Goal: Navigation & Orientation: Find specific page/section

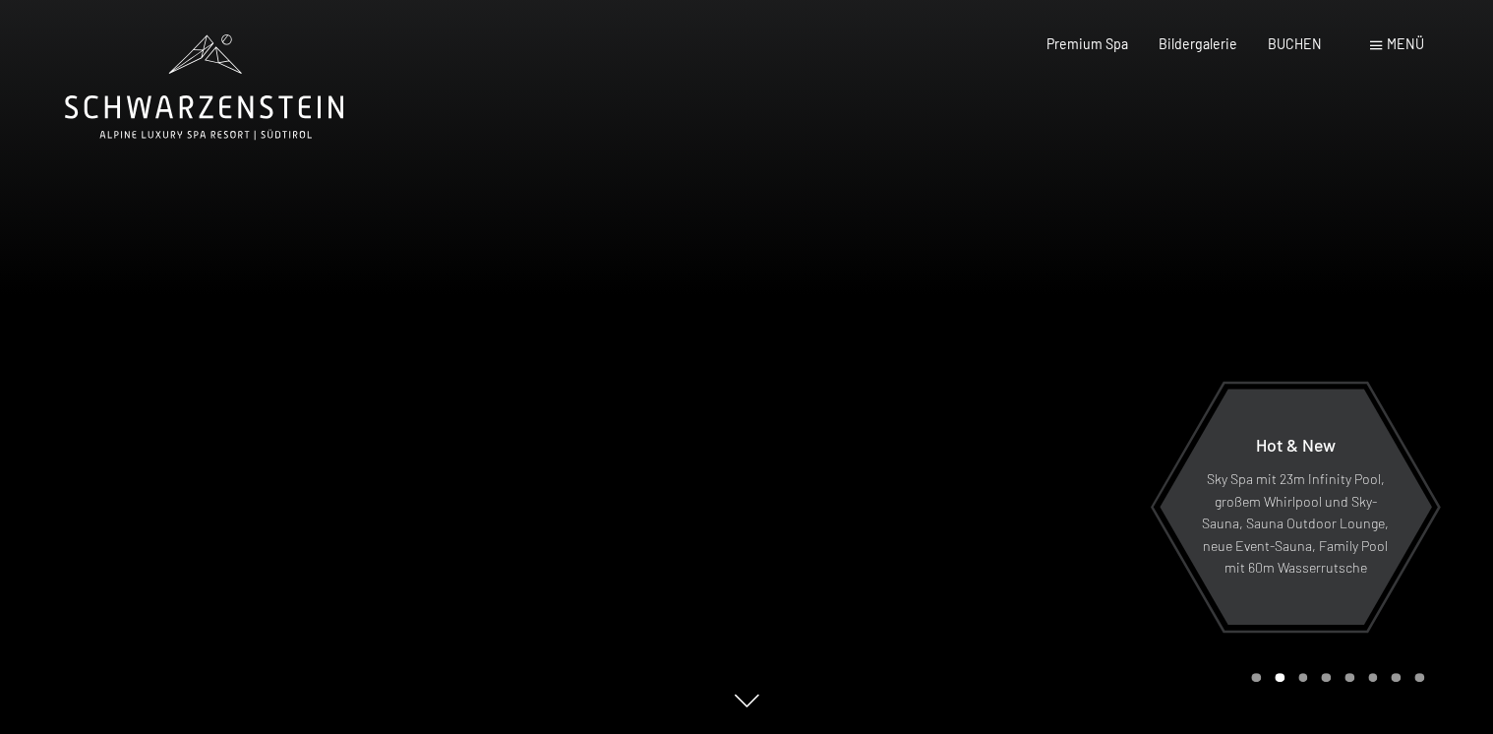
click at [1091, 539] on div at bounding box center [1120, 367] width 747 height 734
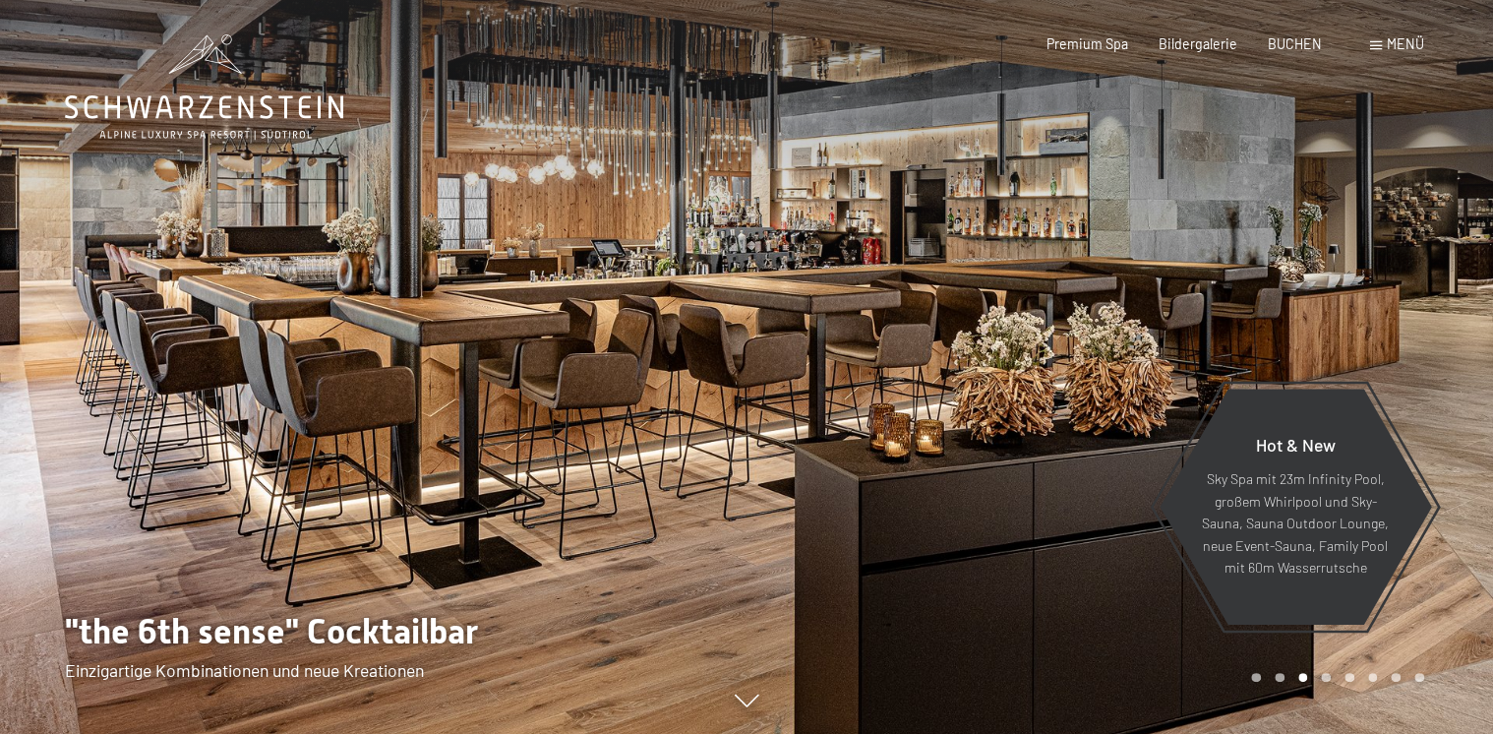
click at [252, 535] on div at bounding box center [373, 367] width 747 height 734
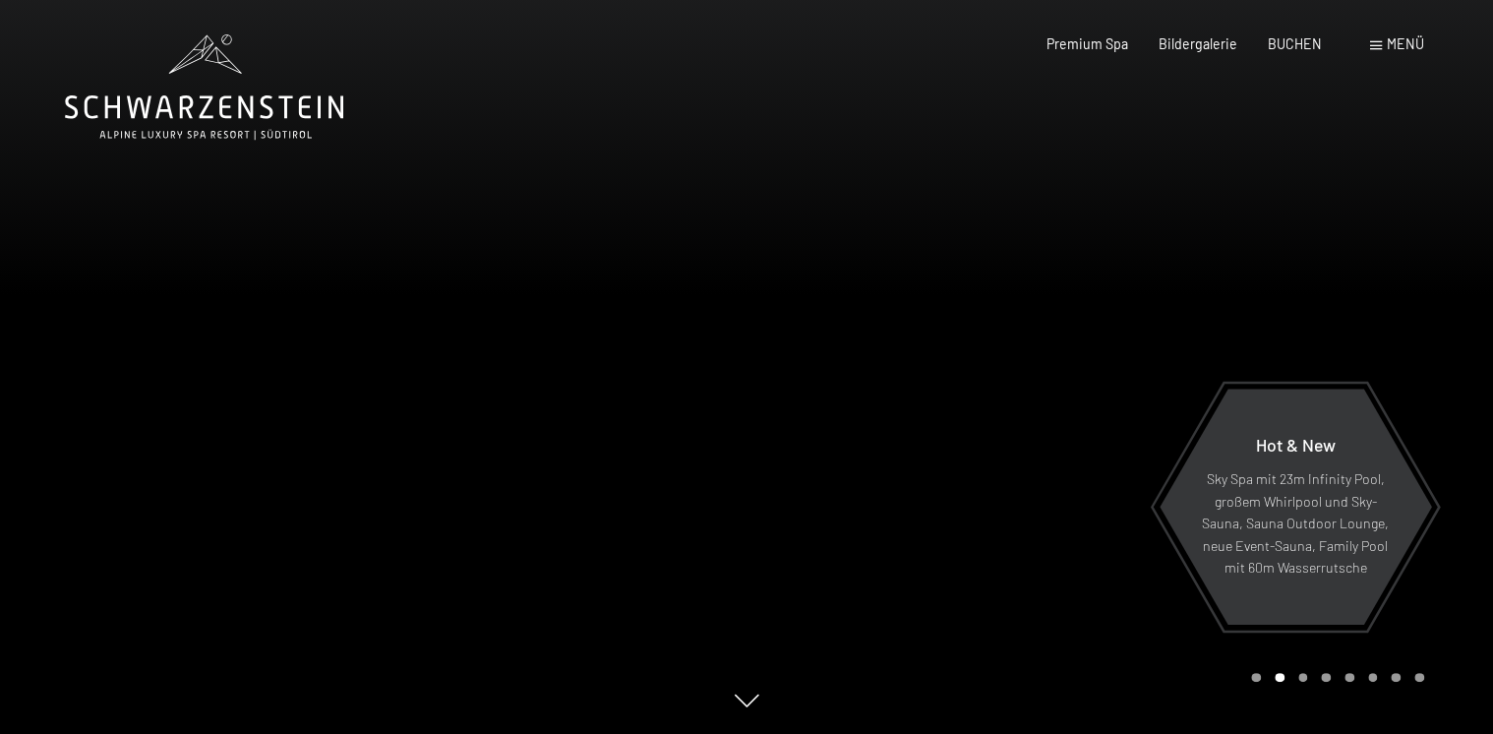
click at [1041, 537] on div at bounding box center [1120, 367] width 747 height 734
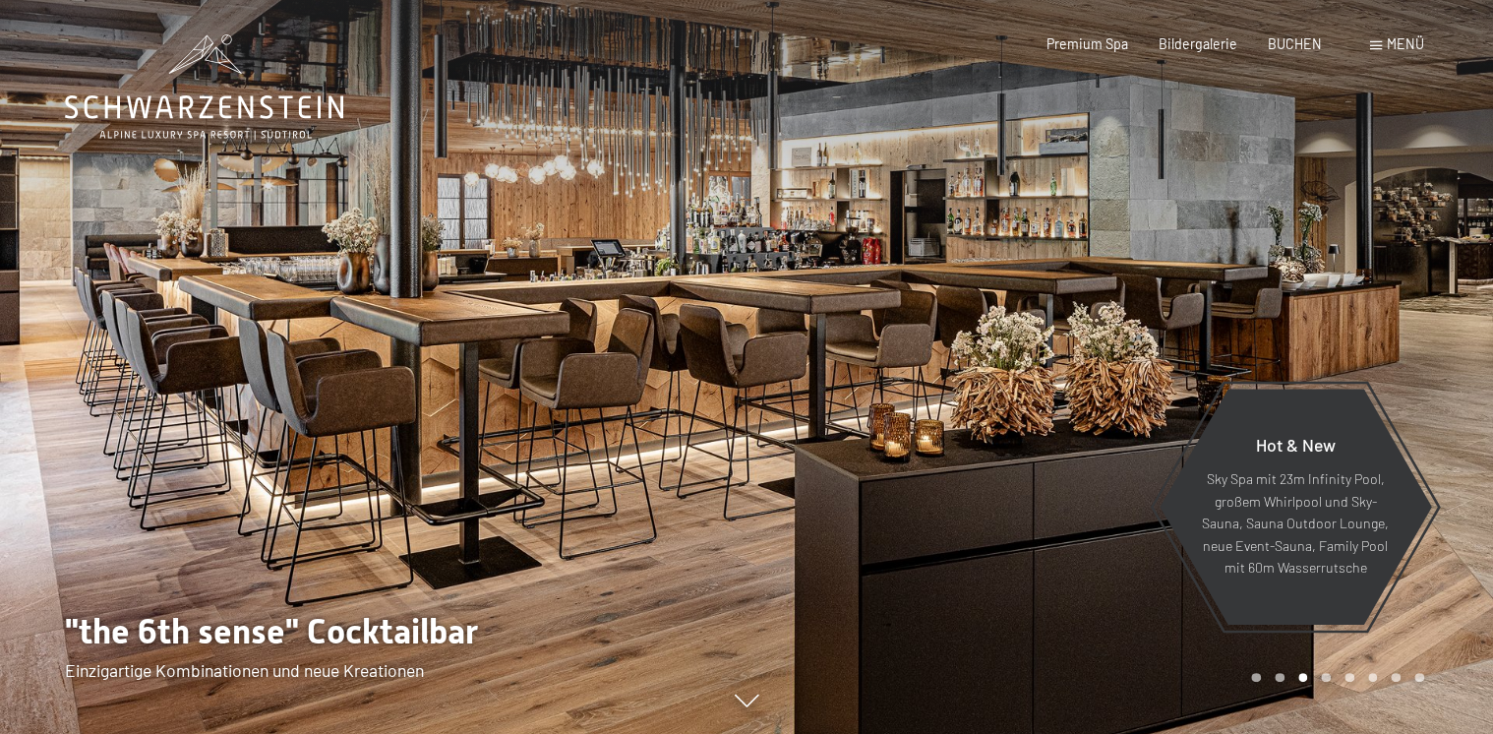
click at [1041, 537] on div at bounding box center [1120, 367] width 747 height 734
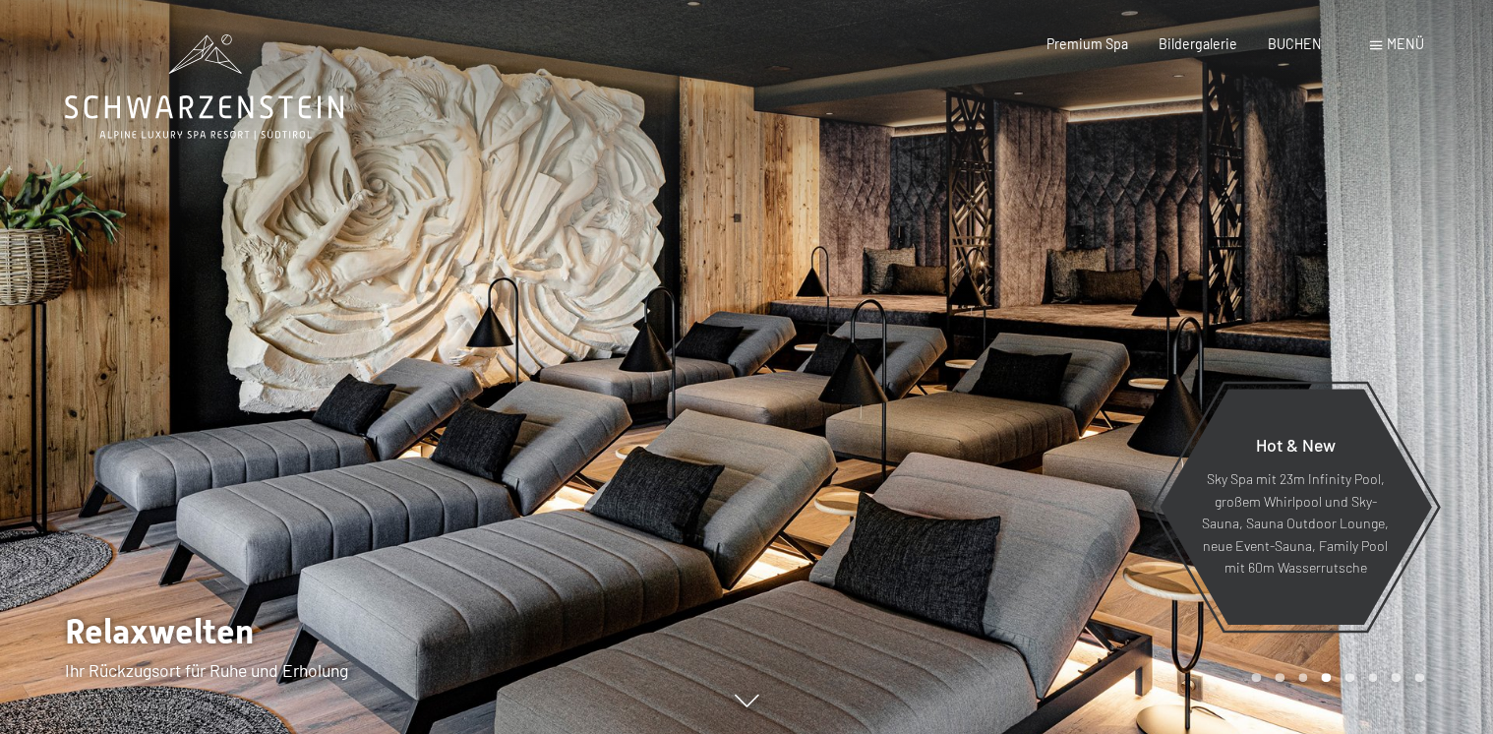
click at [1041, 537] on div at bounding box center [1120, 367] width 747 height 734
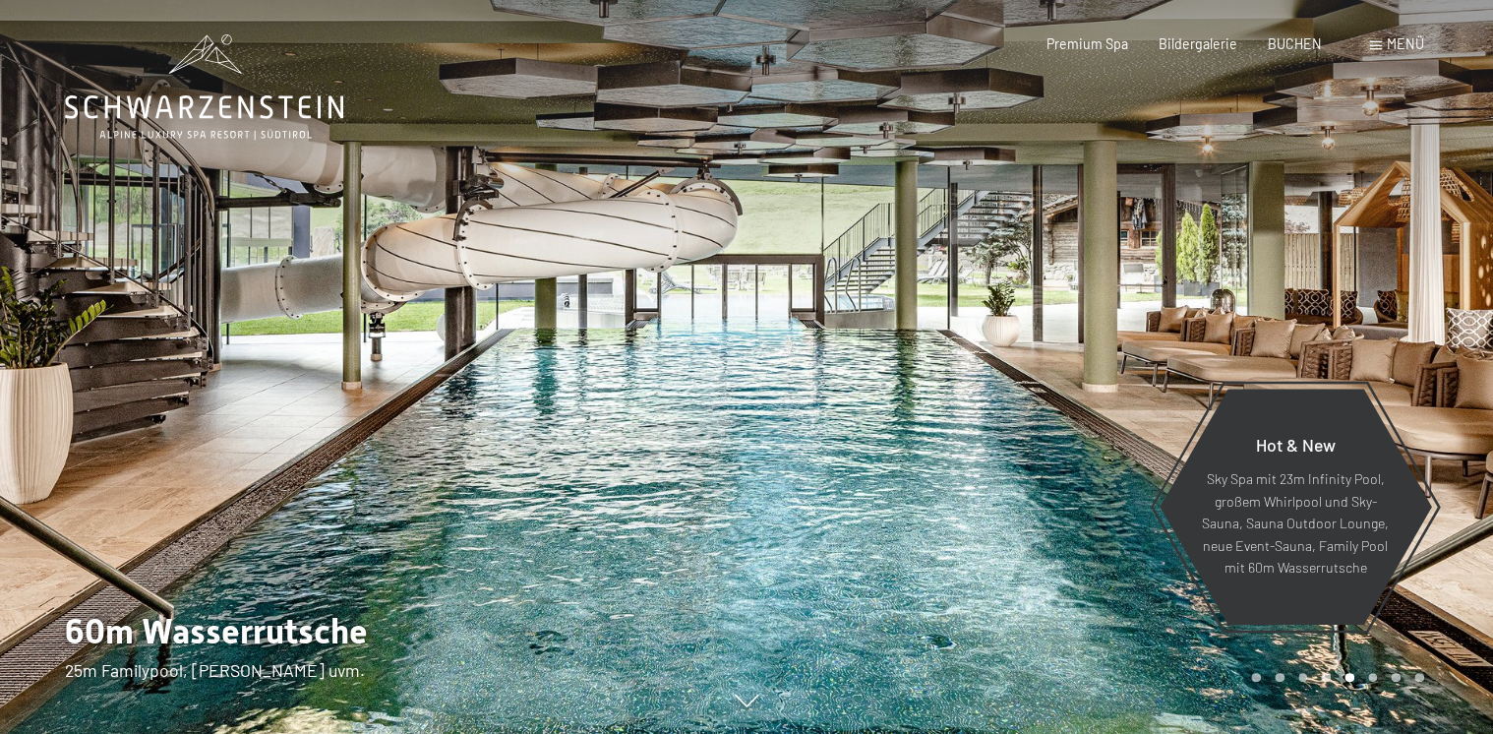
click at [1041, 537] on div at bounding box center [1120, 367] width 747 height 734
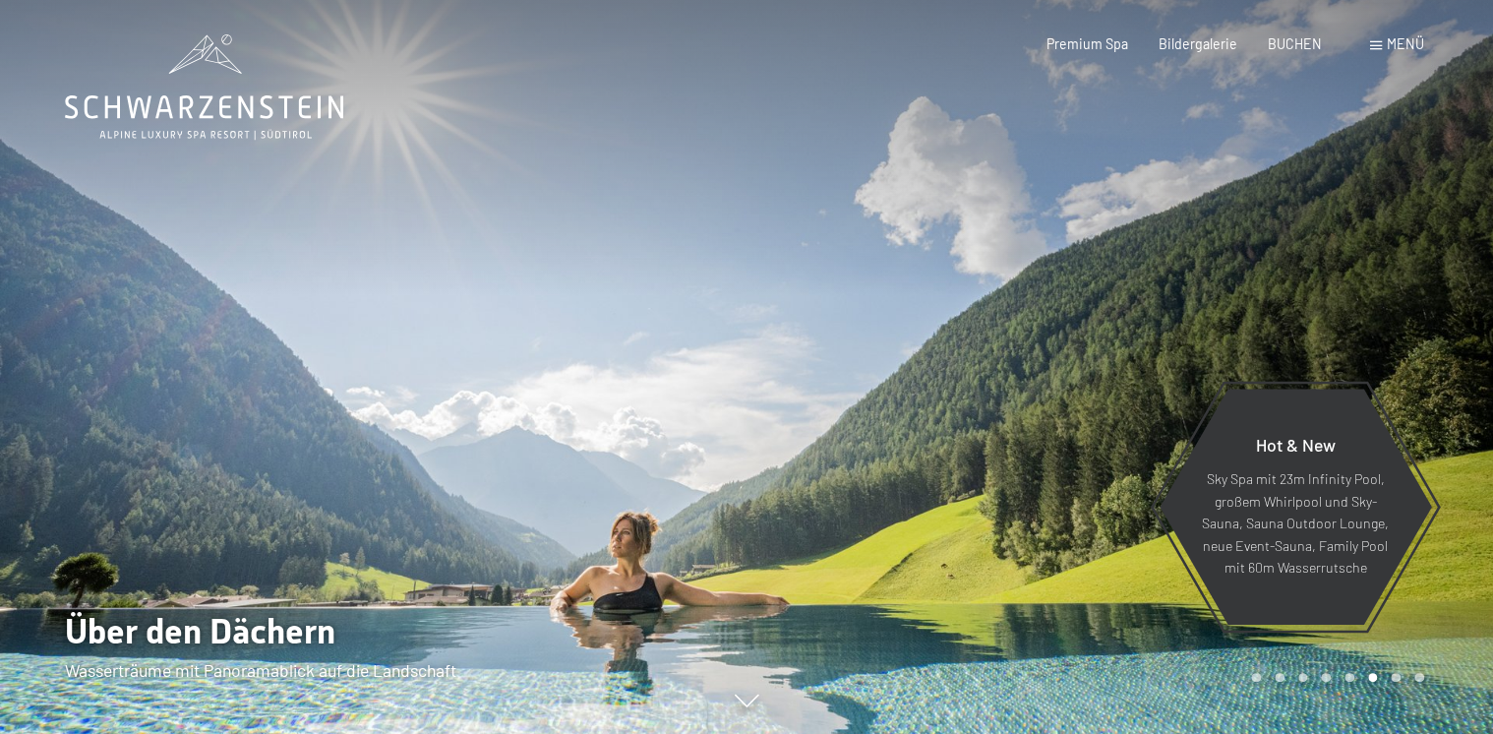
click at [1041, 537] on div at bounding box center [1120, 367] width 747 height 734
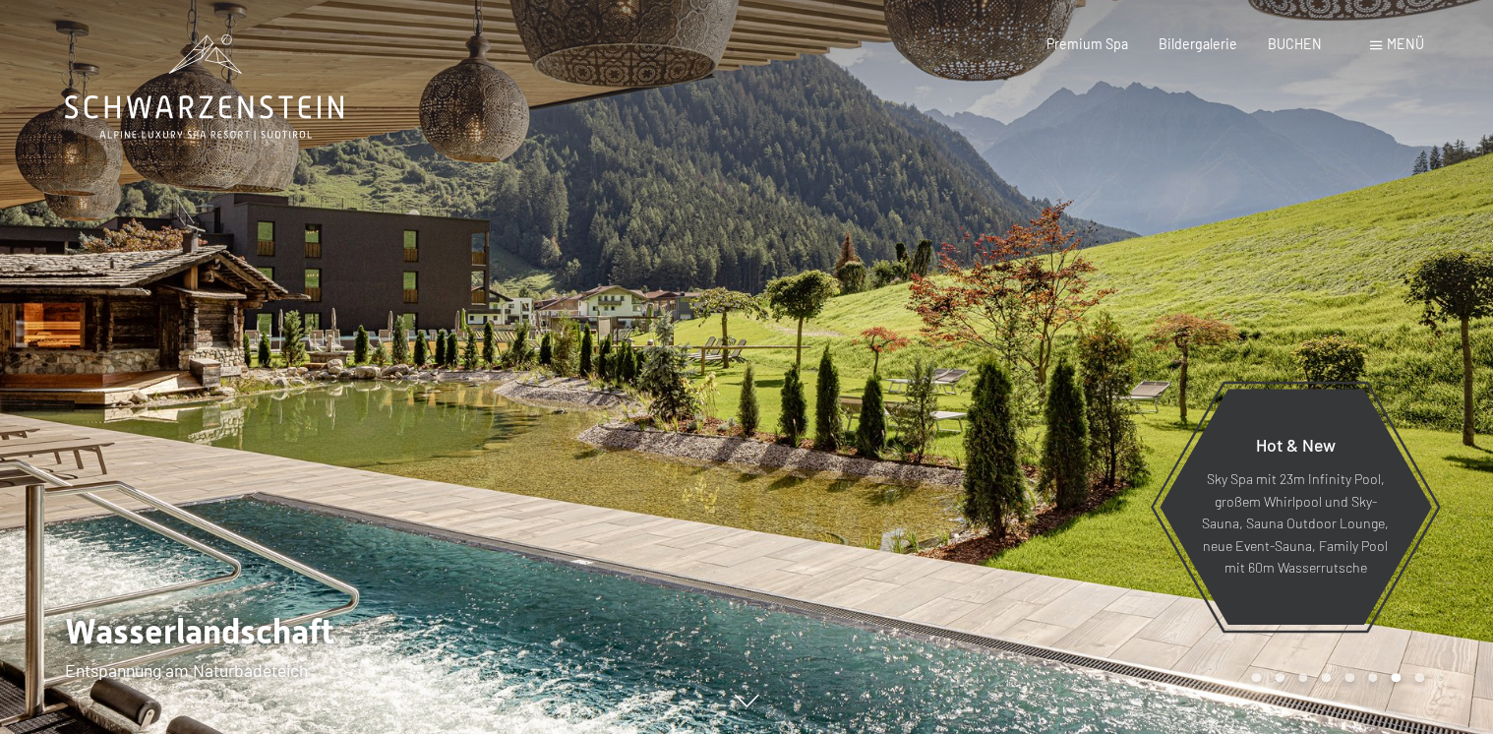
click at [1041, 537] on div at bounding box center [1120, 367] width 747 height 734
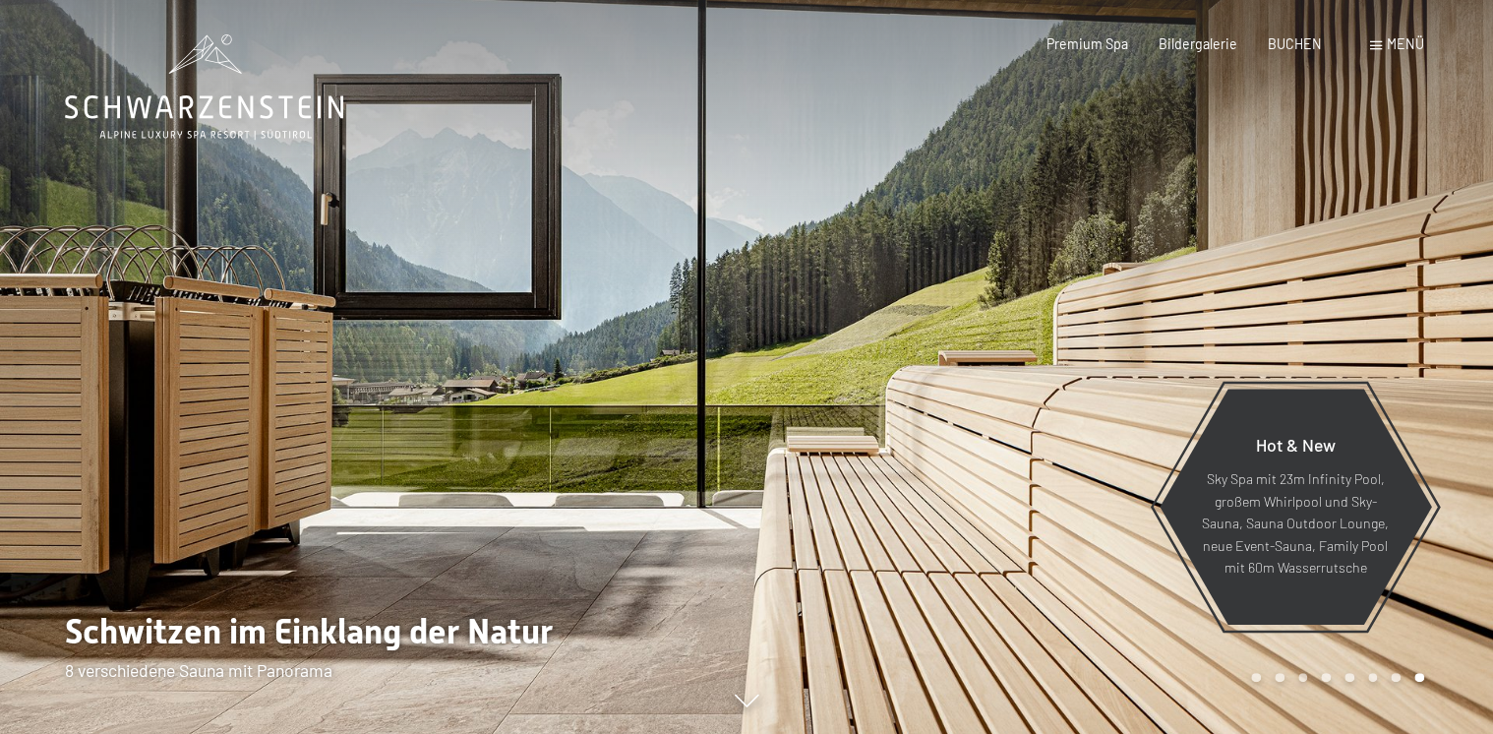
click at [1041, 537] on div at bounding box center [1120, 367] width 747 height 734
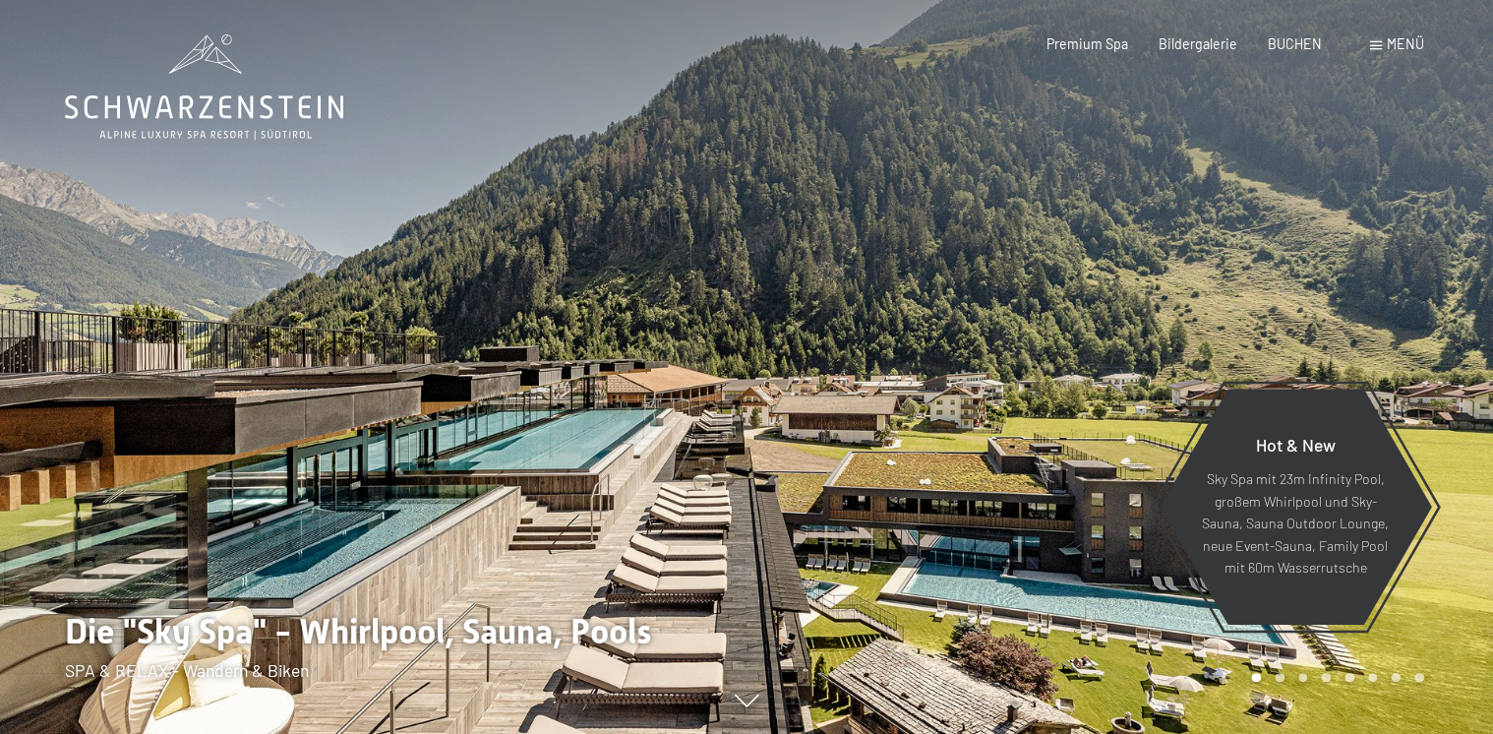
click at [1041, 537] on div at bounding box center [1120, 367] width 747 height 734
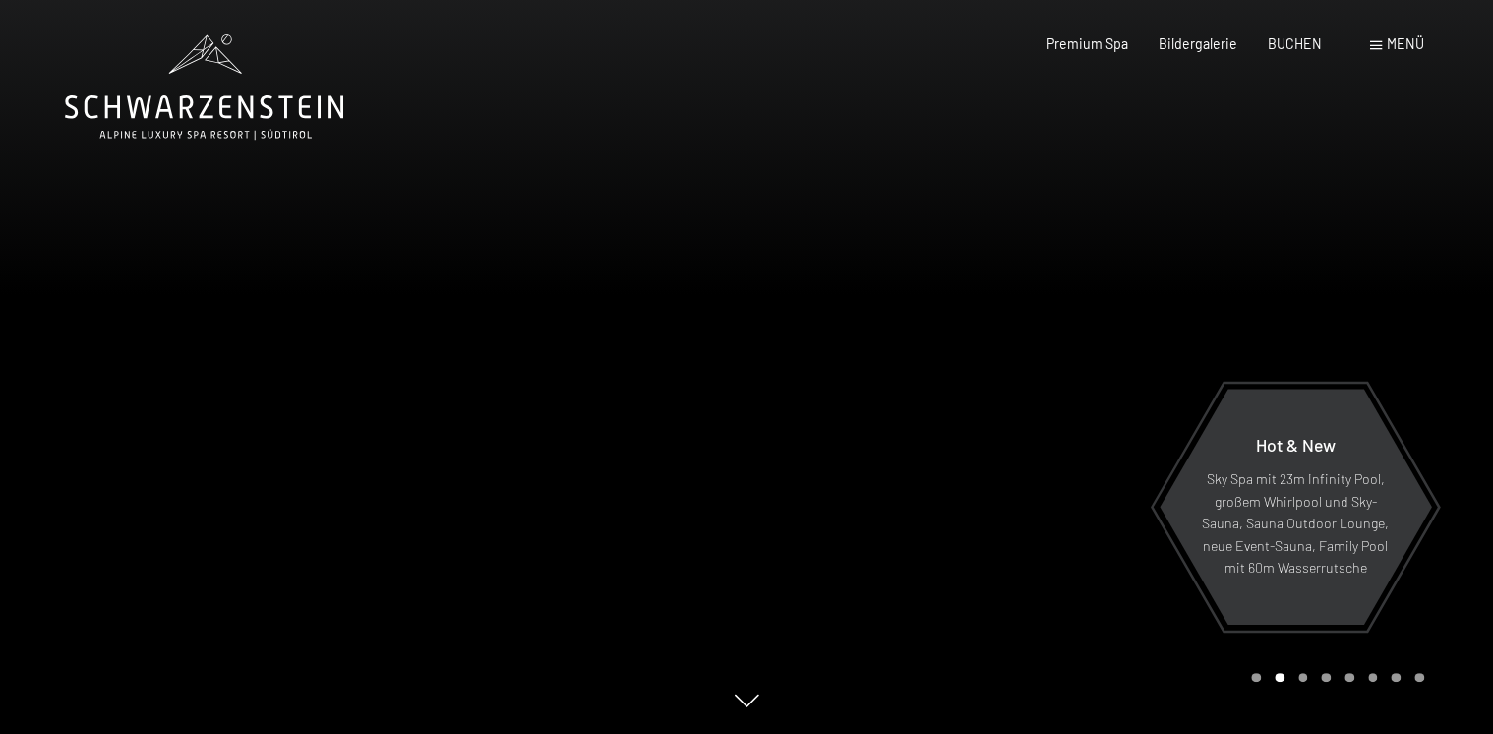
click at [1041, 537] on div at bounding box center [1120, 367] width 747 height 734
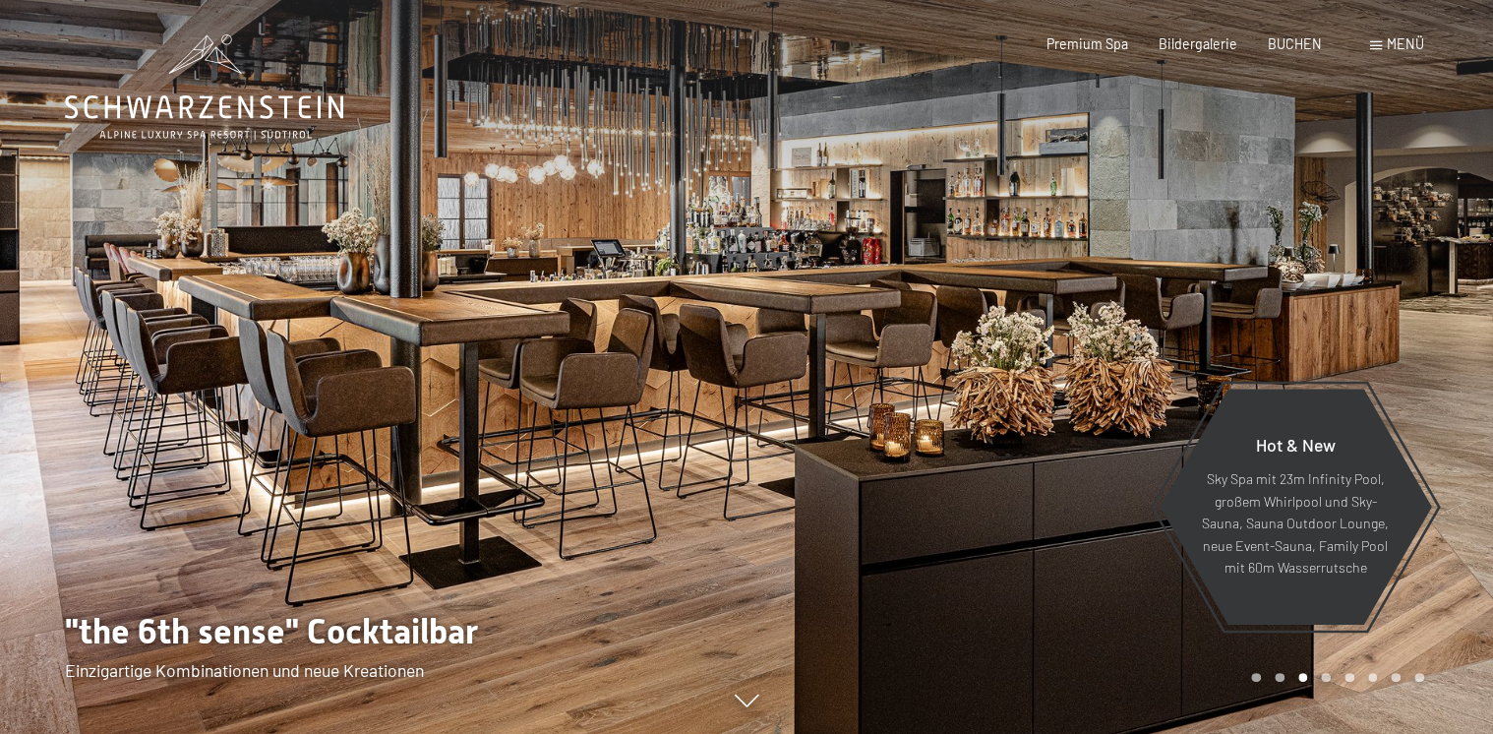
click at [1041, 537] on div at bounding box center [1120, 367] width 747 height 734
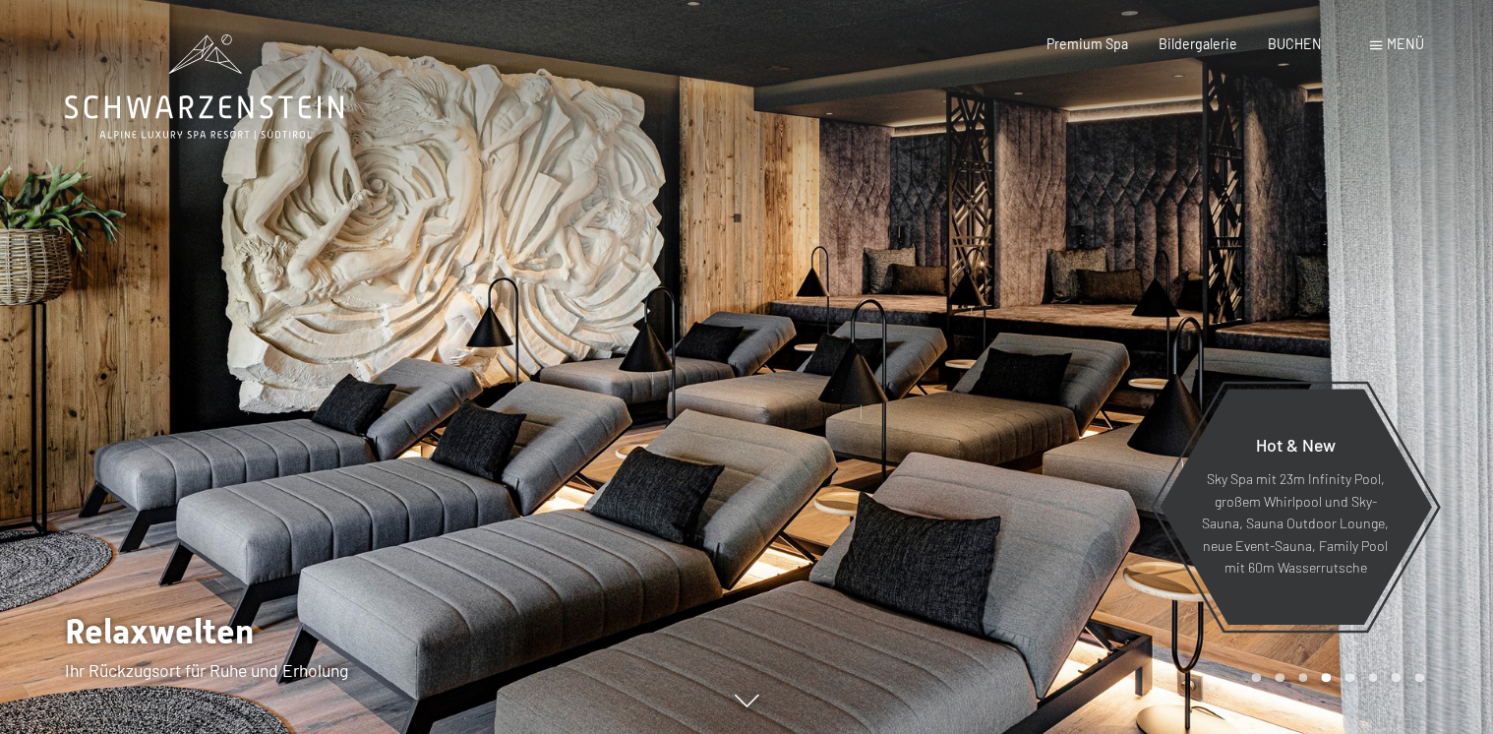
click at [1390, 52] on div "Menü" at bounding box center [1397, 44] width 54 height 20
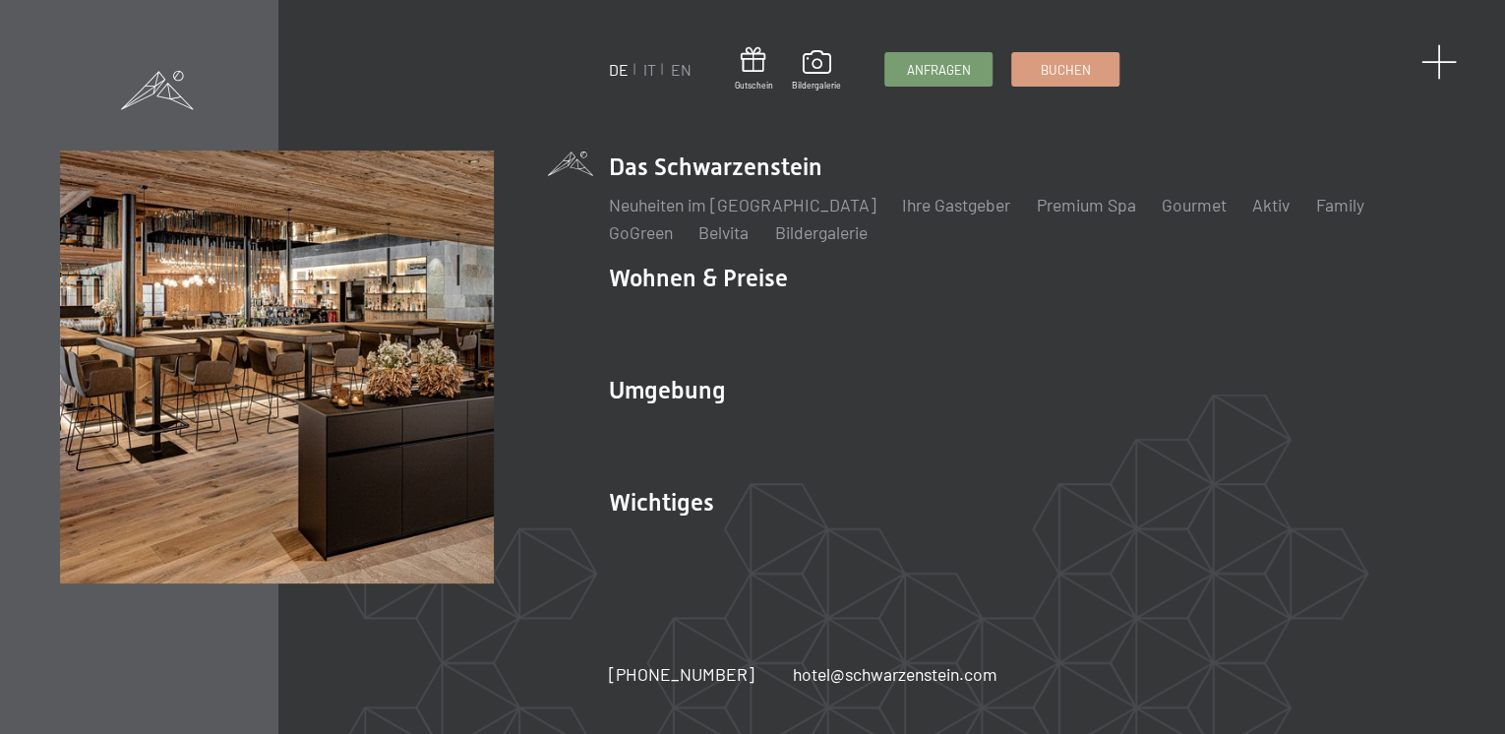
click at [1438, 58] on span at bounding box center [1439, 62] width 36 height 36
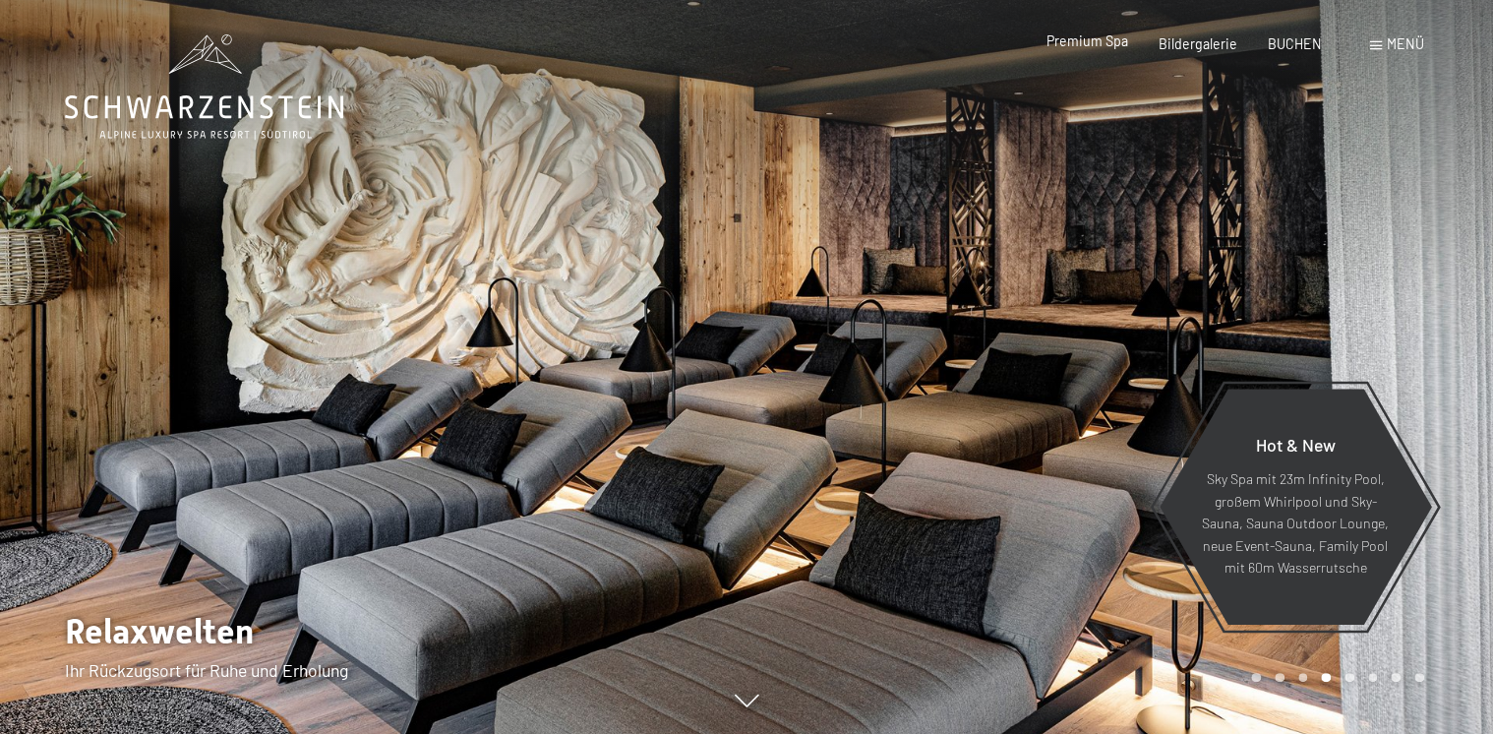
click at [1086, 37] on span "Premium Spa" at bounding box center [1087, 40] width 82 height 17
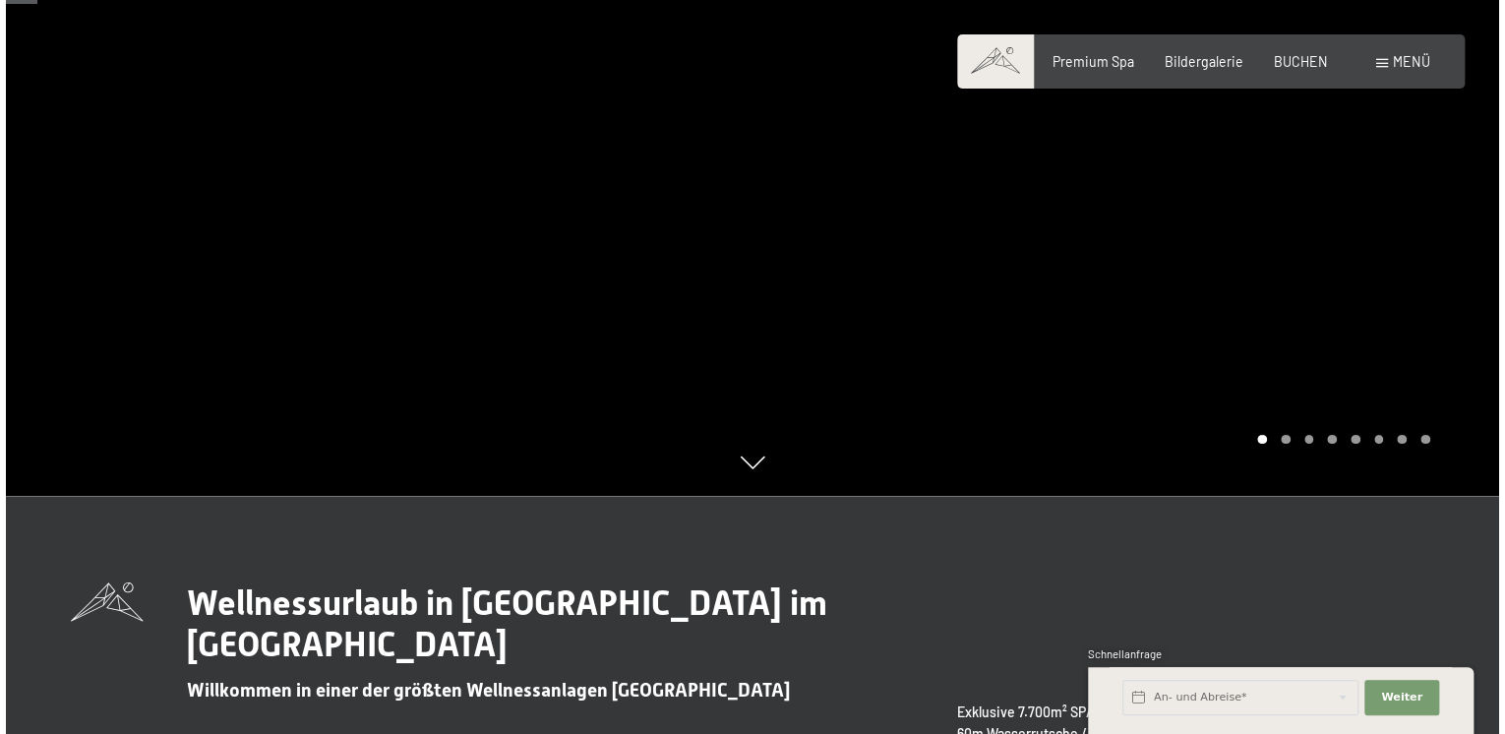
scroll to position [236, 0]
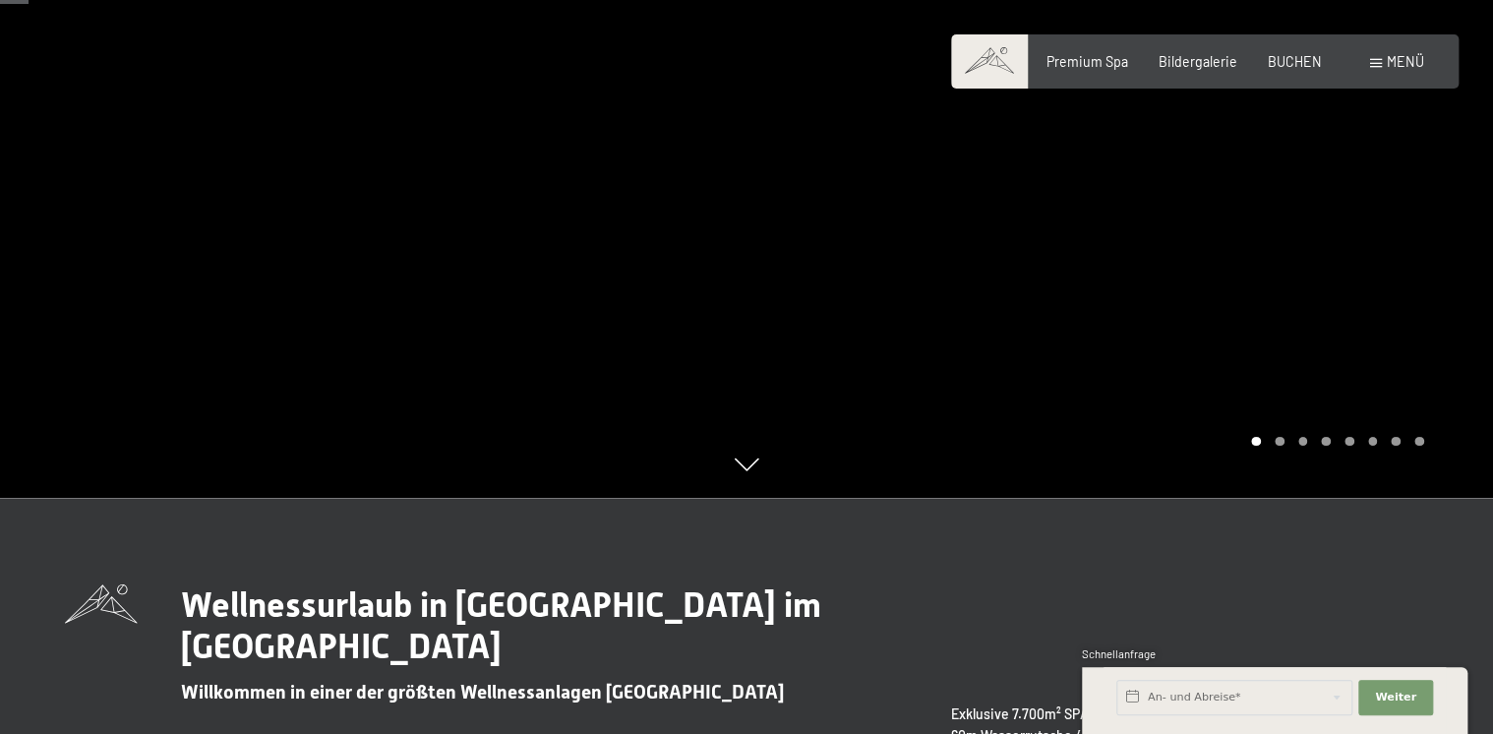
click at [1409, 58] on span "Menü" at bounding box center [1405, 61] width 37 height 17
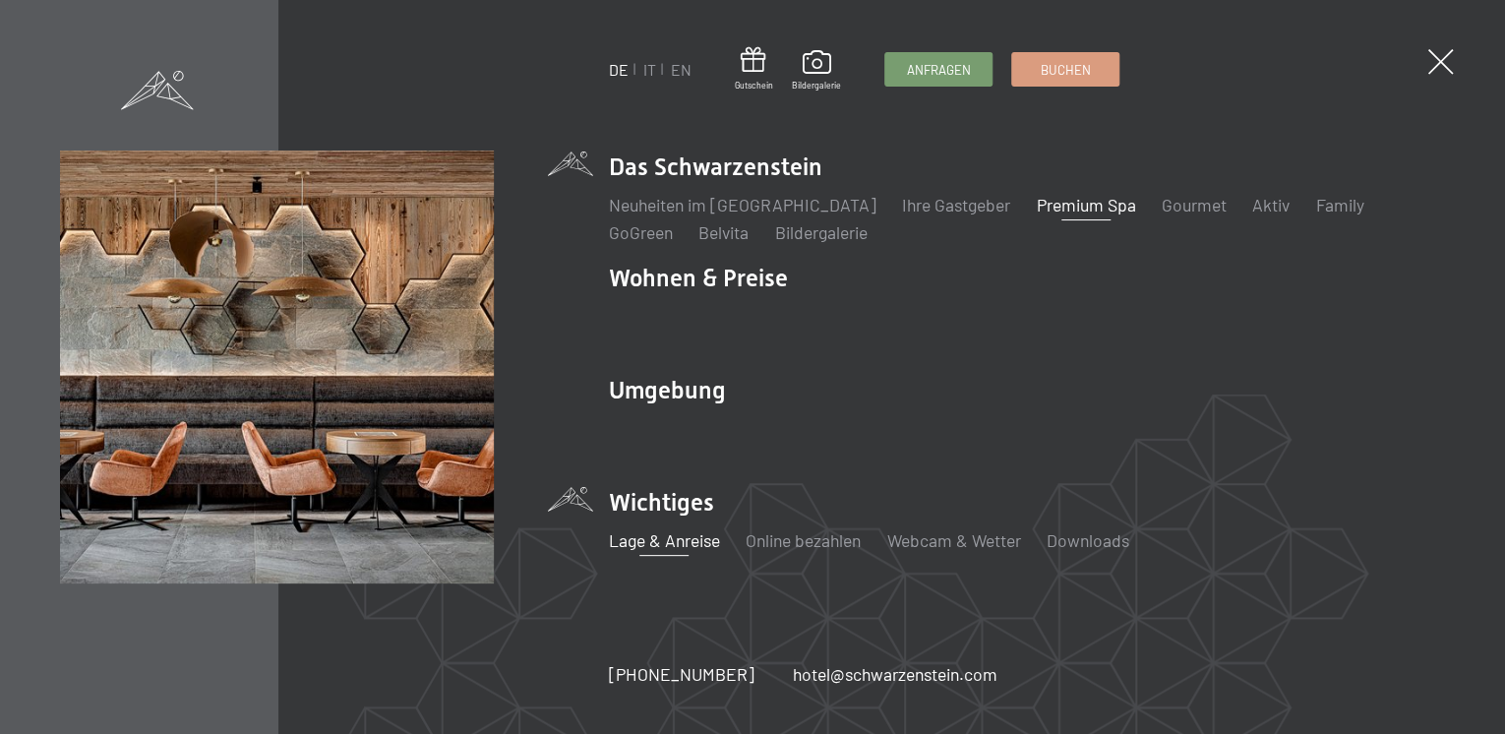
click at [668, 539] on link "Lage & Anreise" at bounding box center [664, 540] width 111 height 22
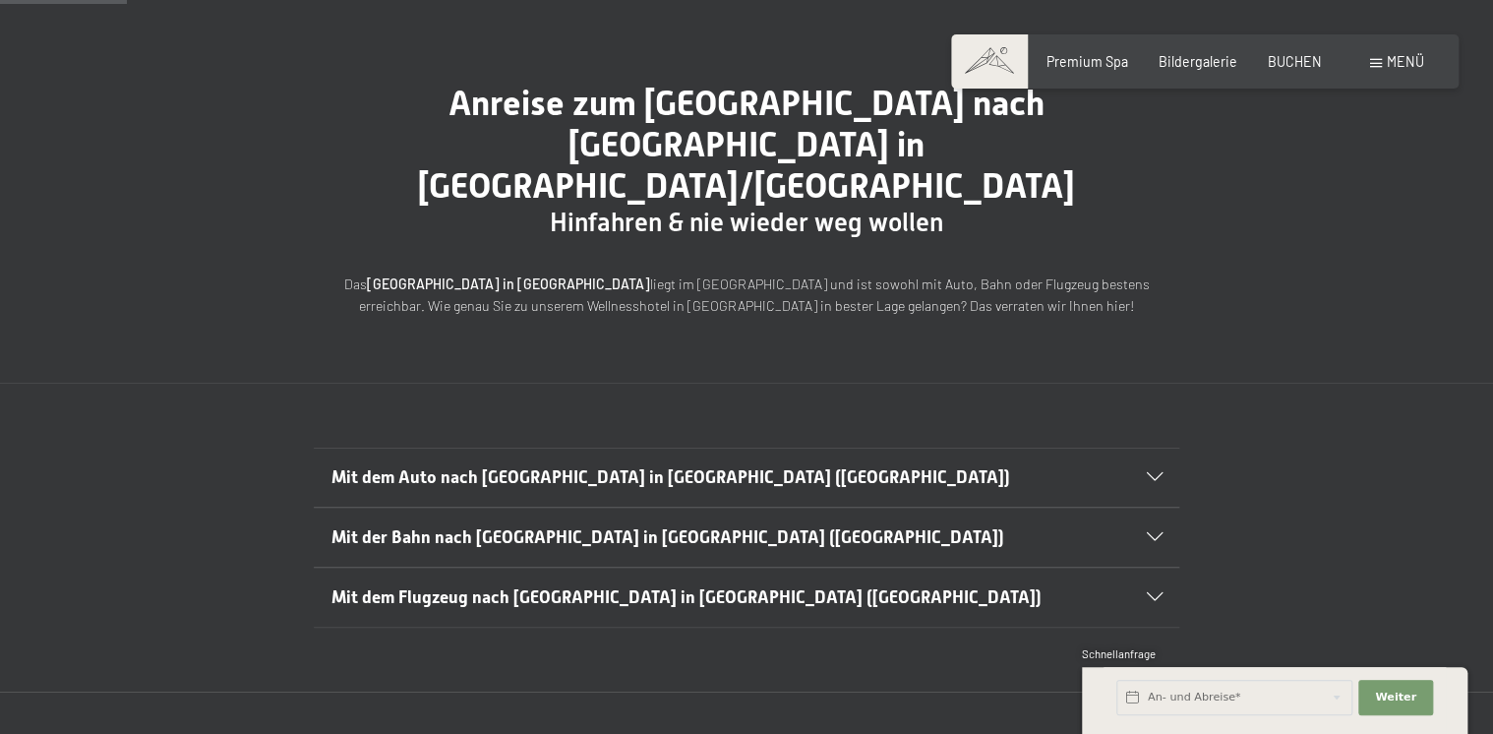
scroll to position [157, 0]
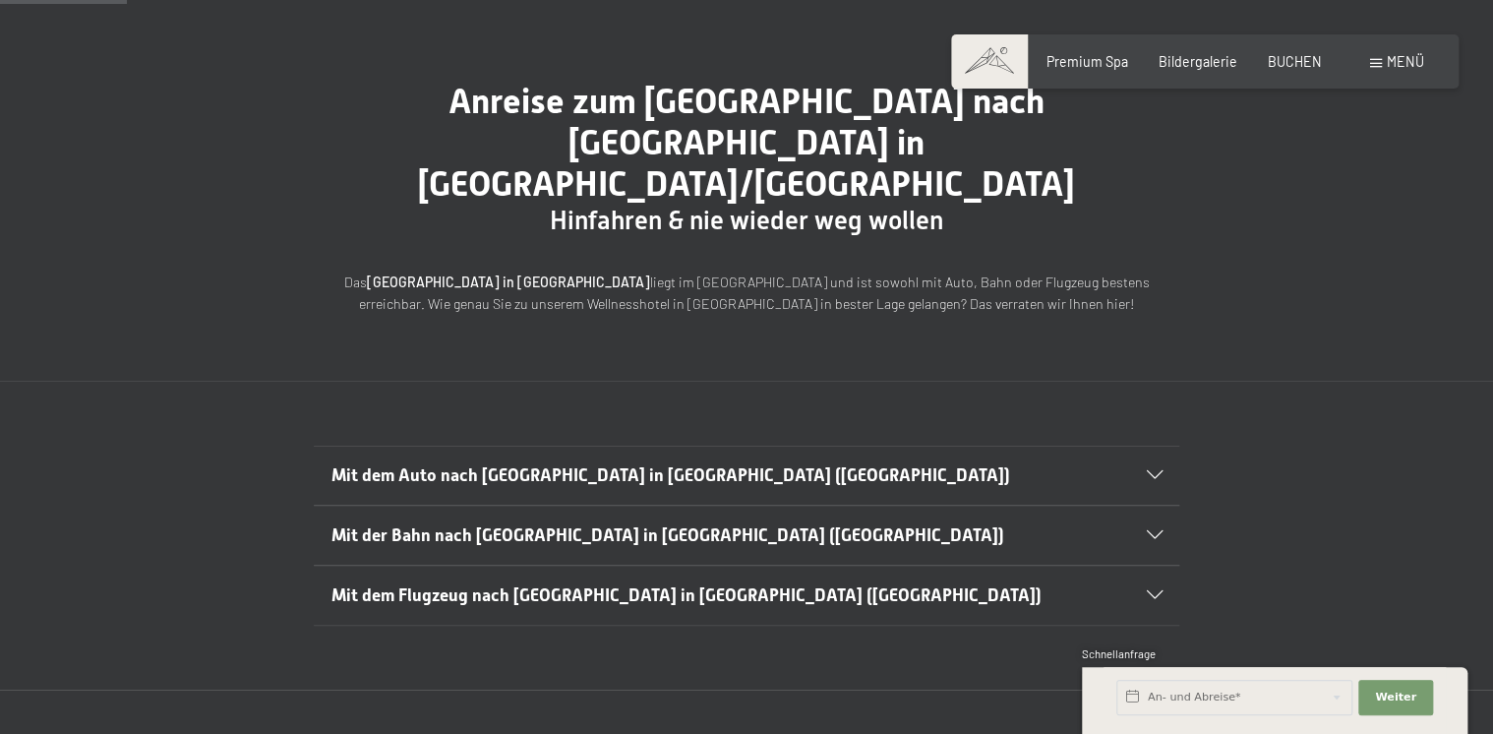
click at [625, 428] on span "Einwilligung Marketing*" at bounding box center [637, 423] width 162 height 20
click at [546, 428] on input "Einwilligung Marketing*" at bounding box center [536, 423] width 20 height 20
checkbox input "false"
click at [1157, 447] on div "Mit dem Auto nach [GEOGRAPHIC_DATA] in [GEOGRAPHIC_DATA] ([GEOGRAPHIC_DATA])" at bounding box center [746, 476] width 831 height 59
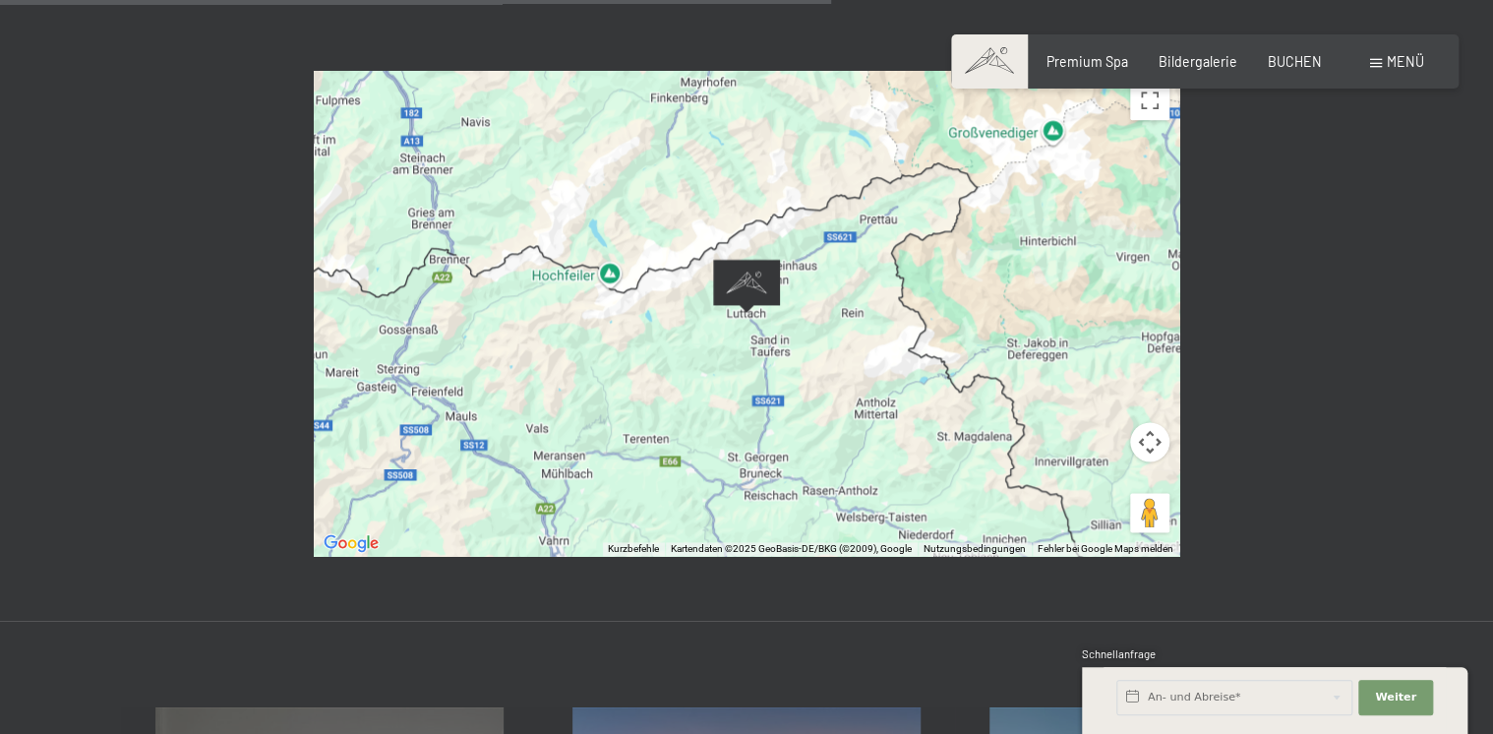
scroll to position [1259, 0]
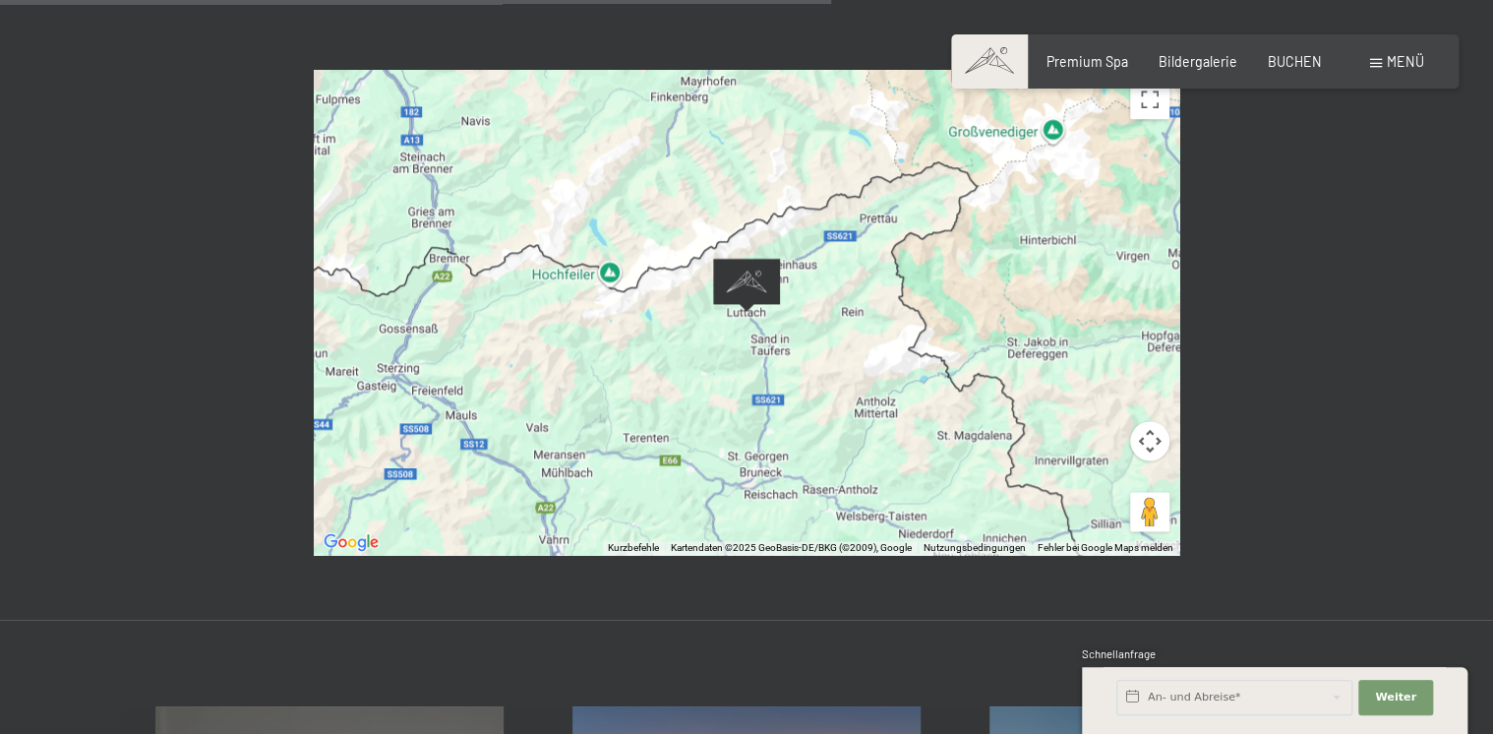
drag, startPoint x: 588, startPoint y: 296, endPoint x: 805, endPoint y: 332, distance: 219.4
click at [804, 332] on div "Um von einem Element zum anderen zu gelangen, drückst du die Pfeiltasten entspr…" at bounding box center [747, 312] width 866 height 485
click at [758, 258] on img "Alpine Luxury SPA Resort SCHWARZENSTEIN" at bounding box center [746, 285] width 67 height 54
